Goal: Information Seeking & Learning: Find contact information

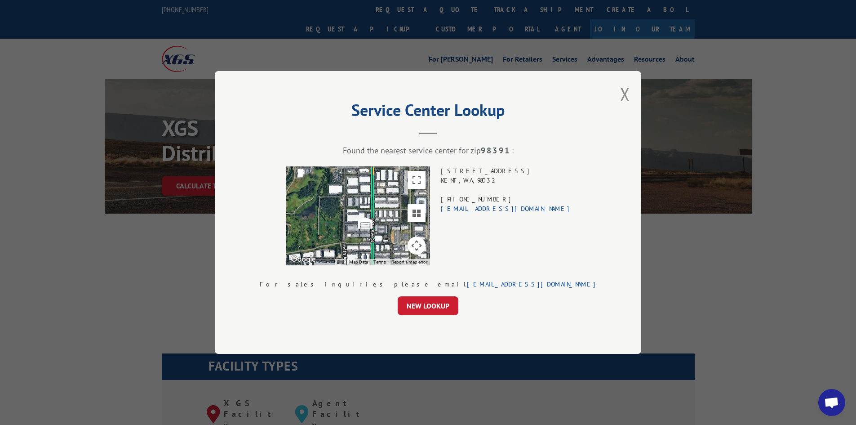
scroll to position [974, 0]
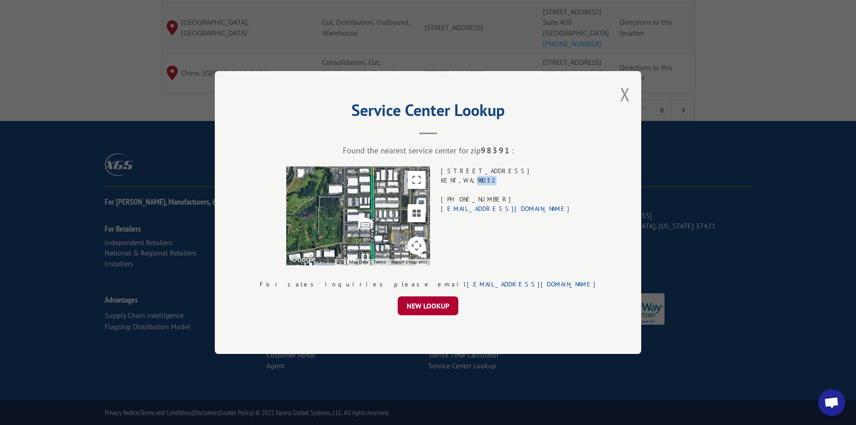
click at [423, 310] on button "NEW LOOKUP" at bounding box center [428, 305] width 61 height 19
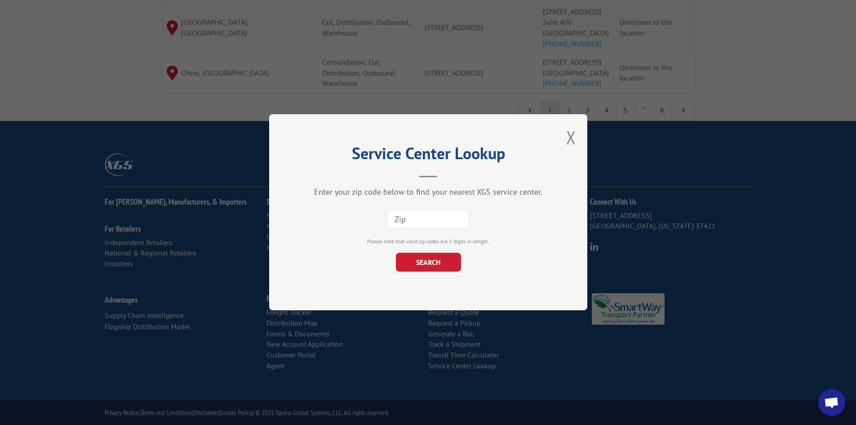
click at [408, 219] on input at bounding box center [428, 219] width 83 height 19
paste input "14086"
type input "14086"
click at [410, 273] on div "Service Center Lookup Enter your zip code below to find your nearest XGS servic…" at bounding box center [428, 212] width 318 height 196
click at [418, 261] on button "SEARCH" at bounding box center [427, 262] width 65 height 19
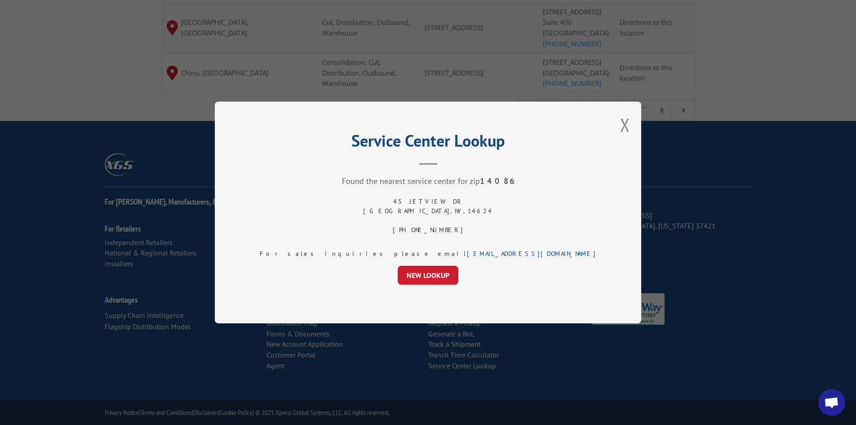
click at [426, 200] on div "[STREET_ADDRESS][PERSON_NAME] (844) 947-7447" at bounding box center [428, 216] width 130 height 38
drag, startPoint x: 426, startPoint y: 200, endPoint x: 430, endPoint y: 208, distance: 9.4
click at [430, 208] on div "[STREET_ADDRESS][PERSON_NAME] (844) 947-7447" at bounding box center [428, 216] width 130 height 38
copy div "[STREET_ADDRESS][PERSON_NAME]"
